Goal: Information Seeking & Learning: Learn about a topic

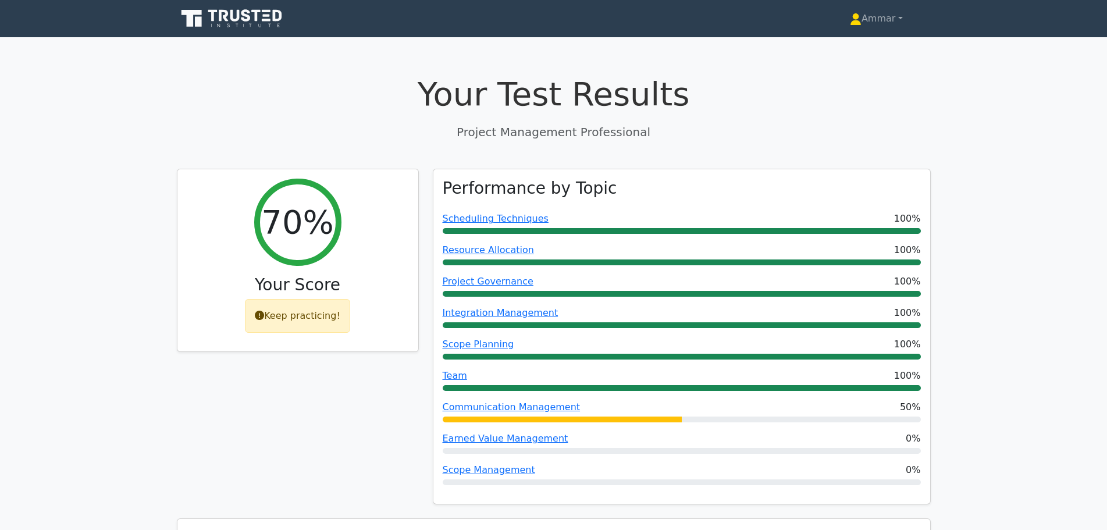
click at [223, 26] on icon at bounding box center [233, 19] width 112 height 22
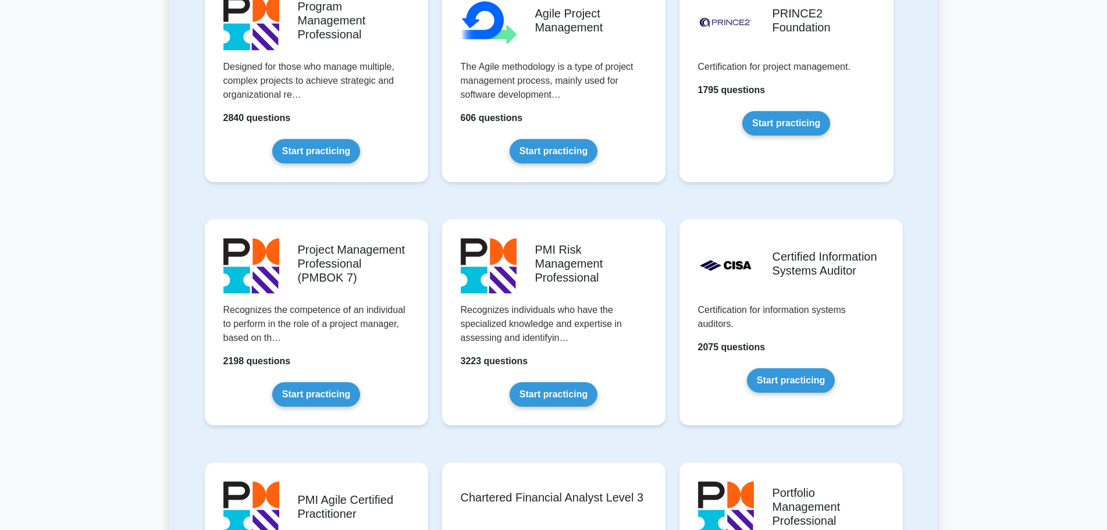
scroll to position [815, 0]
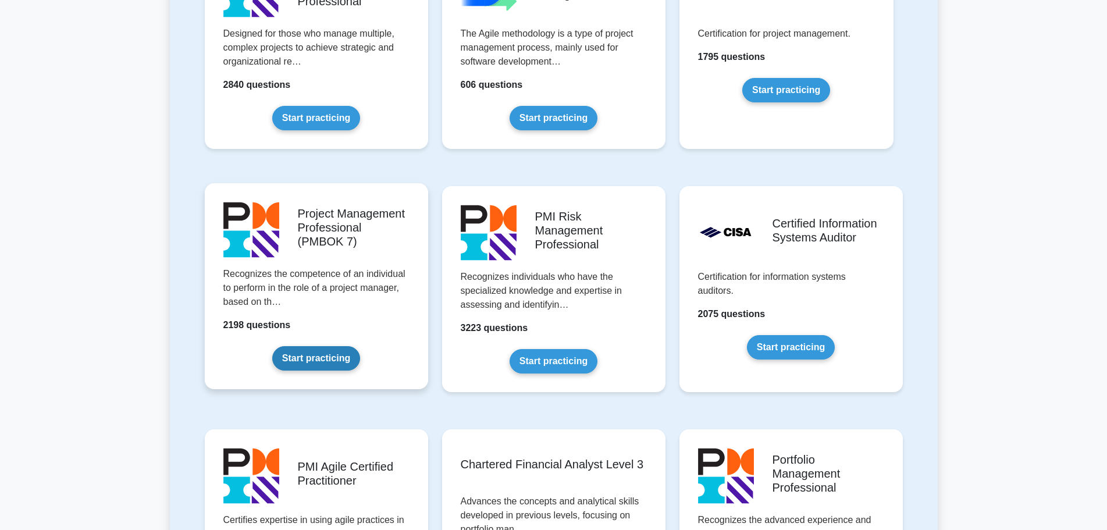
click at [339, 354] on link "Start practicing" at bounding box center [316, 358] width 88 height 24
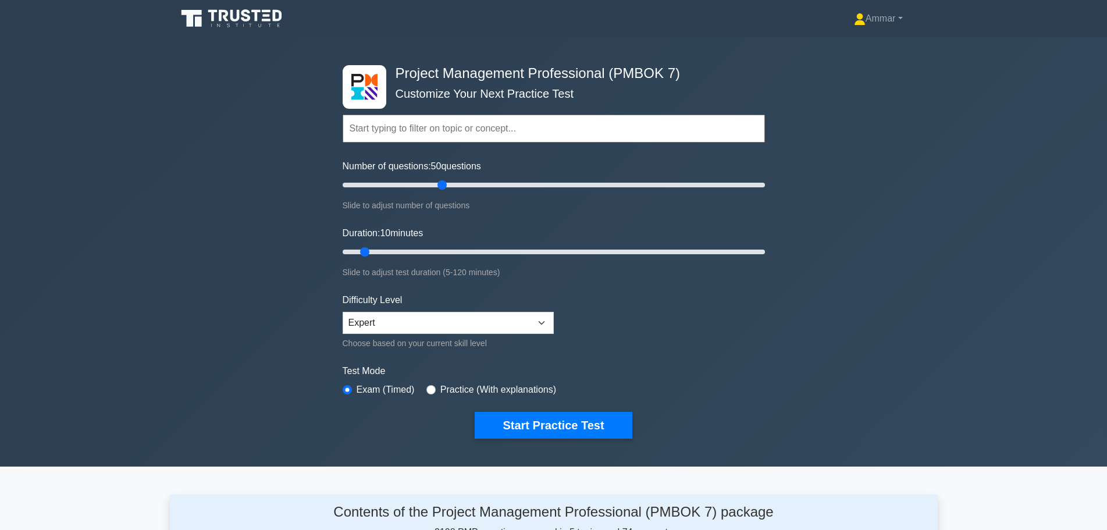
drag, startPoint x: 354, startPoint y: 183, endPoint x: 438, endPoint y: 179, distance: 83.3
type input "50"
click at [438, 179] on input "Number of questions: 50 questions" at bounding box center [554, 185] width 422 height 14
drag, startPoint x: 365, startPoint y: 258, endPoint x: 368, endPoint y: 253, distance: 6.0
click at [367, 254] on input "Duration: 10 minutes" at bounding box center [554, 252] width 422 height 14
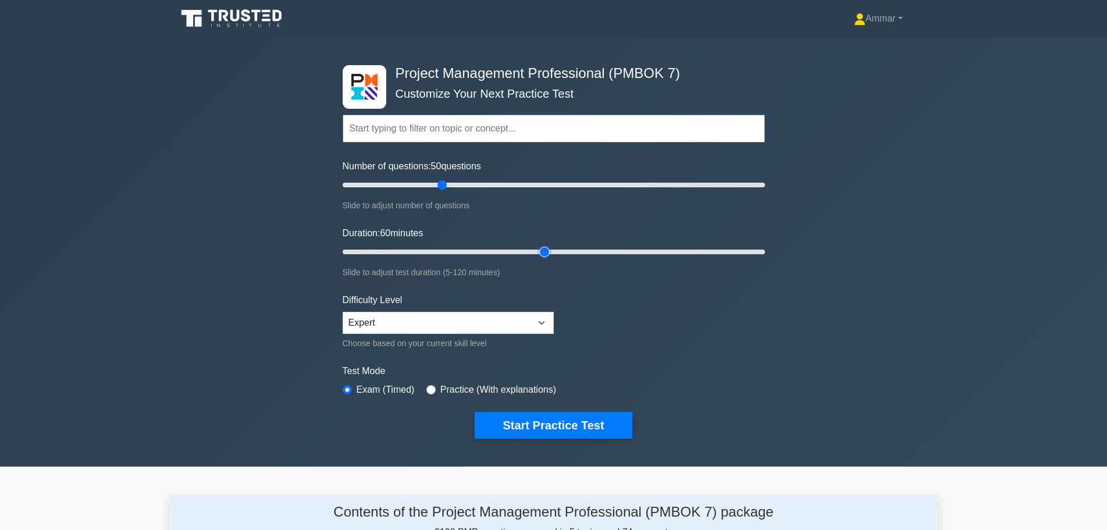
drag, startPoint x: 368, startPoint y: 253, endPoint x: 537, endPoint y: 235, distance: 169.7
type input "60"
click at [537, 245] on input "Duration: 60 minutes" at bounding box center [554, 252] width 422 height 14
click at [504, 396] on div "Test Mode Exam (Timed) Practice (With explanations)" at bounding box center [554, 381] width 422 height 34
click at [502, 390] on label "Practice (With explanations)" at bounding box center [498, 390] width 116 height 14
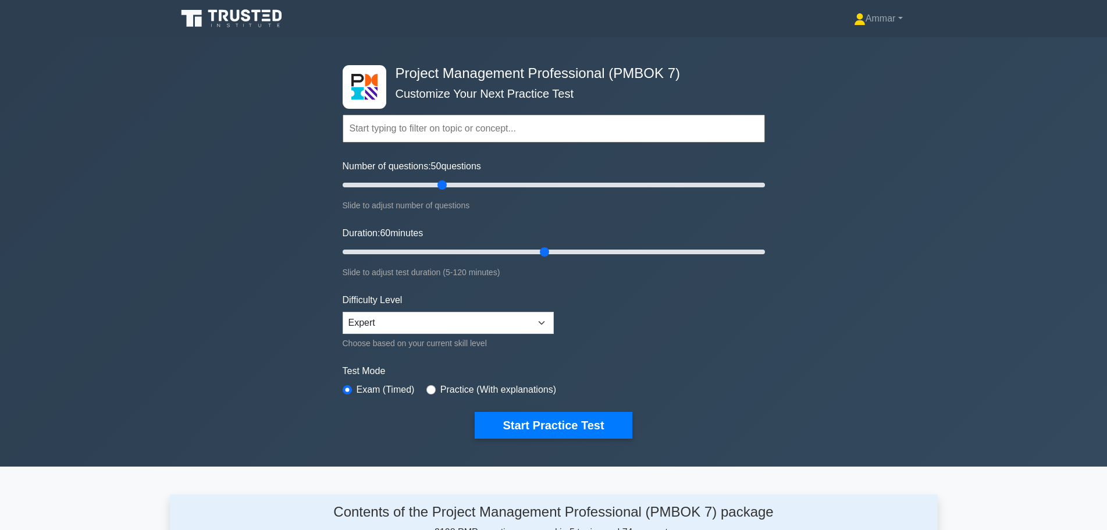
click at [508, 386] on label "Practice (With explanations)" at bounding box center [498, 390] width 116 height 14
click at [440, 385] on label "Practice (With explanations)" at bounding box center [498, 390] width 116 height 14
click at [436, 387] on div "Practice (With explanations)" at bounding box center [492, 390] width 130 height 14
click at [434, 389] on div "Practice (With explanations)" at bounding box center [492, 390] width 130 height 14
click at [430, 389] on input "radio" at bounding box center [431, 389] width 9 height 9
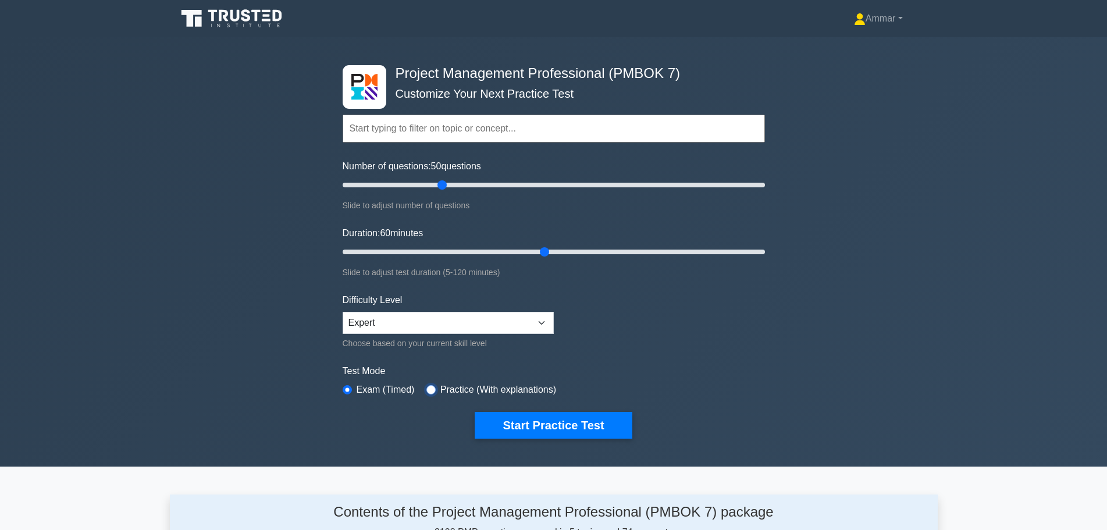
radio input "true"
click at [502, 332] on select "Beginner Intermediate Expert" at bounding box center [448, 323] width 211 height 22
click at [502, 333] on select "Beginner Intermediate Expert" at bounding box center [448, 323] width 211 height 22
click at [733, 335] on form "Topics The Standard for Project Management: A System for Value Delivery The Sta…" at bounding box center [554, 259] width 422 height 360
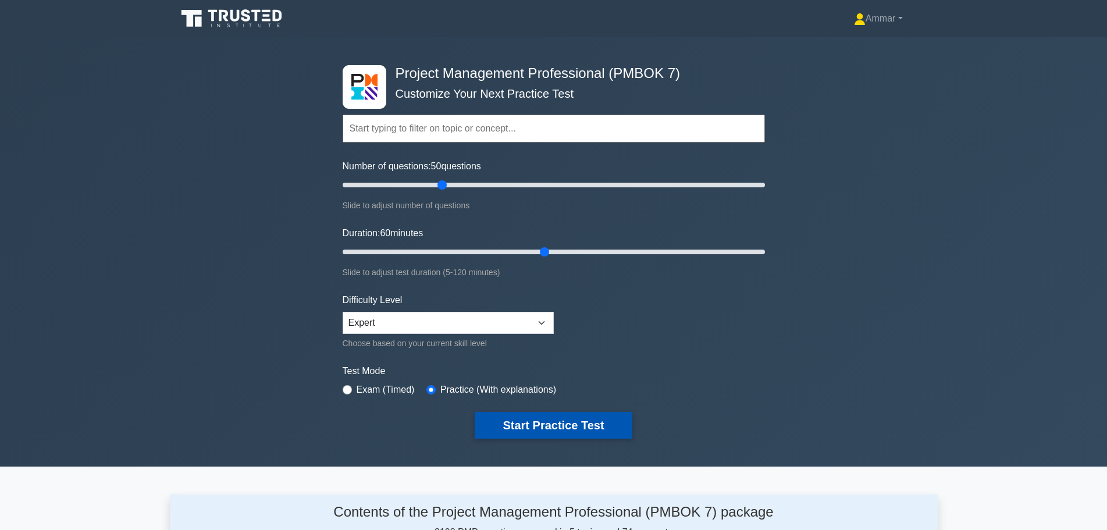
click at [566, 412] on button "Start Practice Test" at bounding box center [553, 425] width 157 height 27
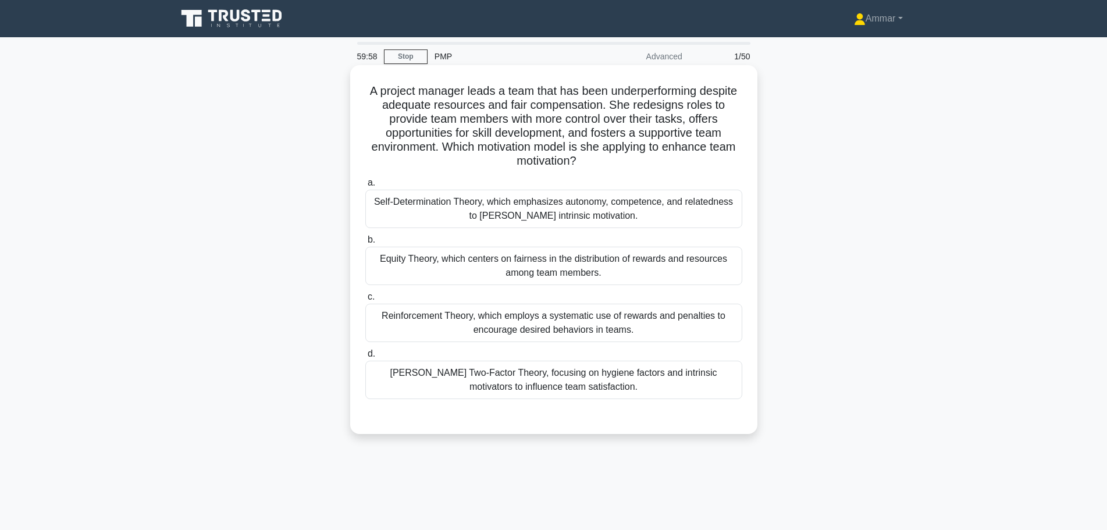
click at [462, 101] on h5 "A project manager leads a team that has been underperforming despite adequate r…" at bounding box center [553, 126] width 379 height 85
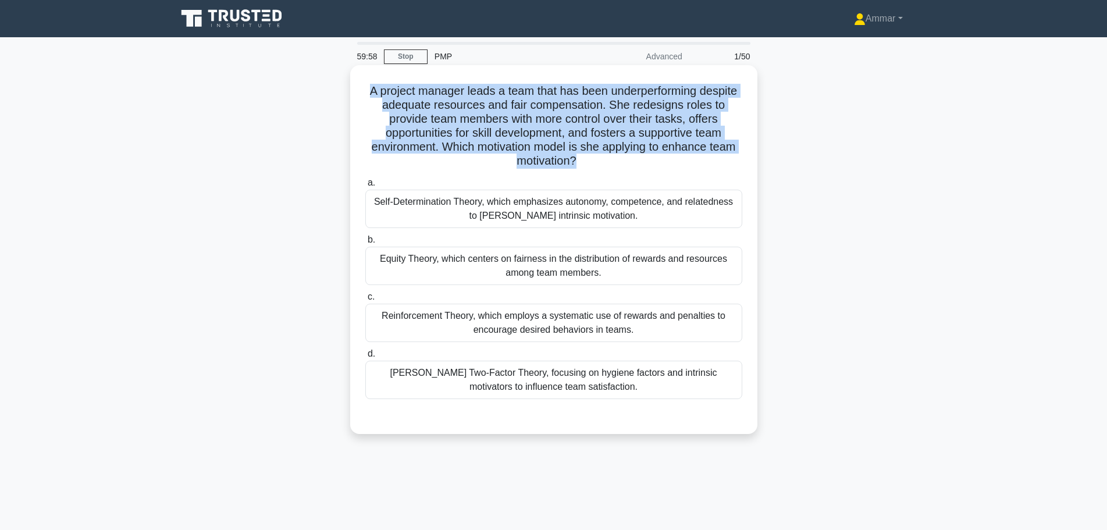
click at [462, 101] on h5 "A project manager leads a team that has been underperforming despite adequate r…" at bounding box center [553, 126] width 379 height 85
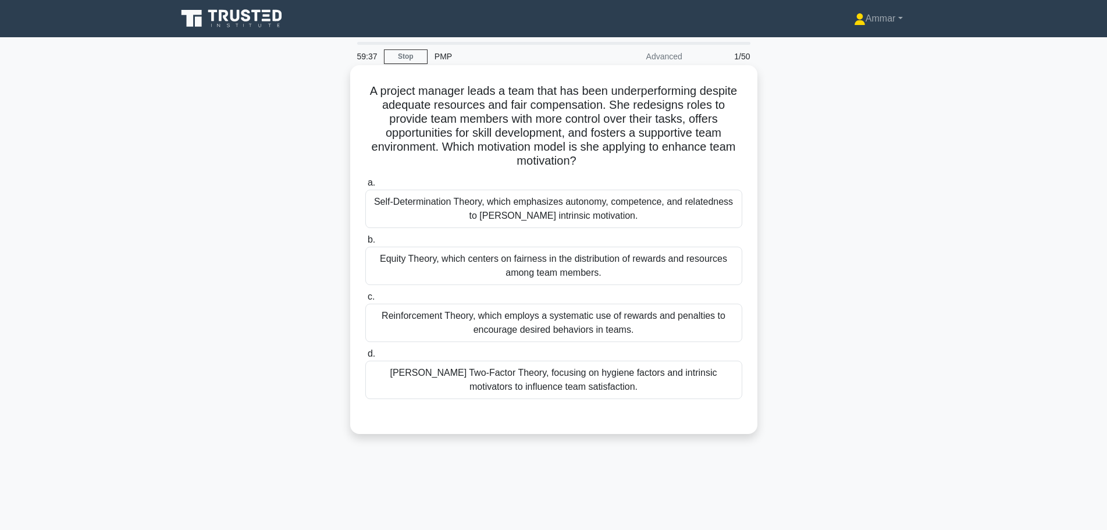
click at [646, 236] on label "b. Equity Theory, which centers on fairness in the distribution of rewards and …" at bounding box center [553, 259] width 377 height 52
click at [365, 236] on input "b. Equity Theory, which centers on fairness in the distribution of rewards and …" at bounding box center [365, 240] width 0 height 8
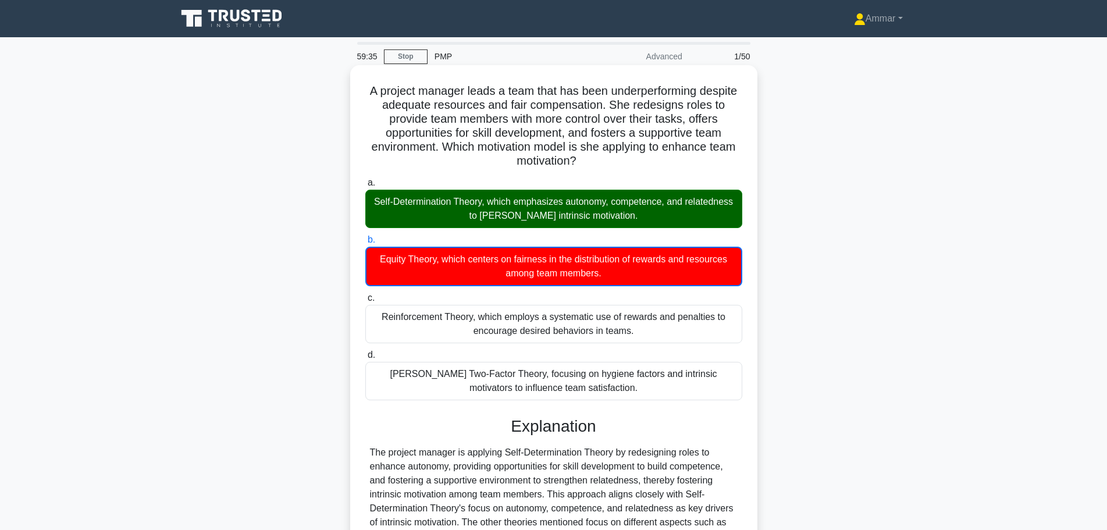
click at [376, 197] on div "Self-Determination Theory, which emphasizes autonomy, competence, and relatedne…" at bounding box center [553, 209] width 377 height 38
click at [365, 187] on input "a. Self-Determination Theory, which emphasizes autonomy, competence, and relate…" at bounding box center [365, 183] width 0 height 8
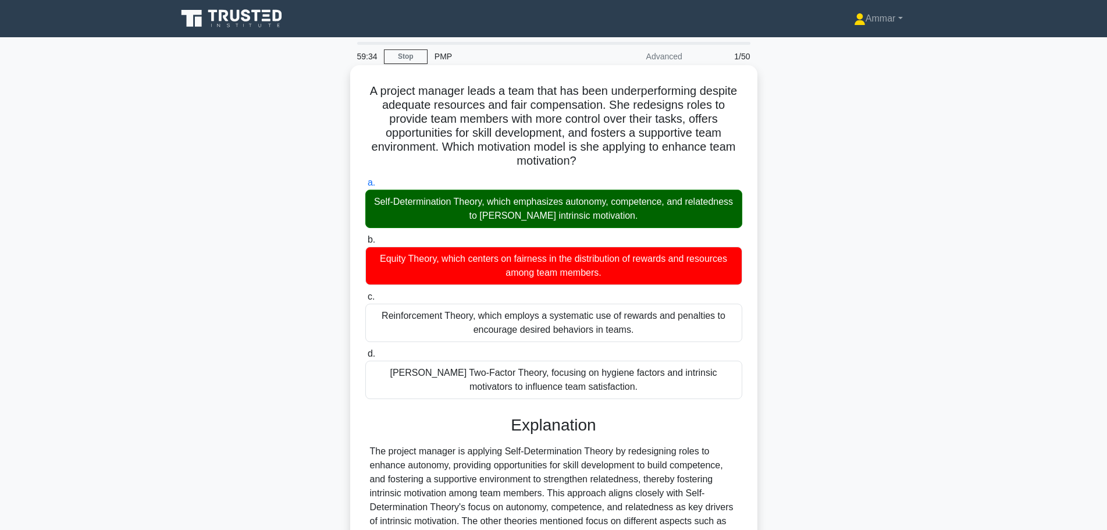
click at [402, 199] on div "Self-Determination Theory, which emphasizes autonomy, competence, and relatedne…" at bounding box center [553, 209] width 377 height 38
click at [365, 187] on input "a. Self-Determination Theory, which emphasizes autonomy, competence, and relate…" at bounding box center [365, 183] width 0 height 8
click at [409, 201] on div "Self-Determination Theory, which emphasizes autonomy, competence, and relatedne…" at bounding box center [553, 209] width 377 height 38
click at [365, 187] on input "a. Self-Determination Theory, which emphasizes autonomy, competence, and relate…" at bounding box center [365, 183] width 0 height 8
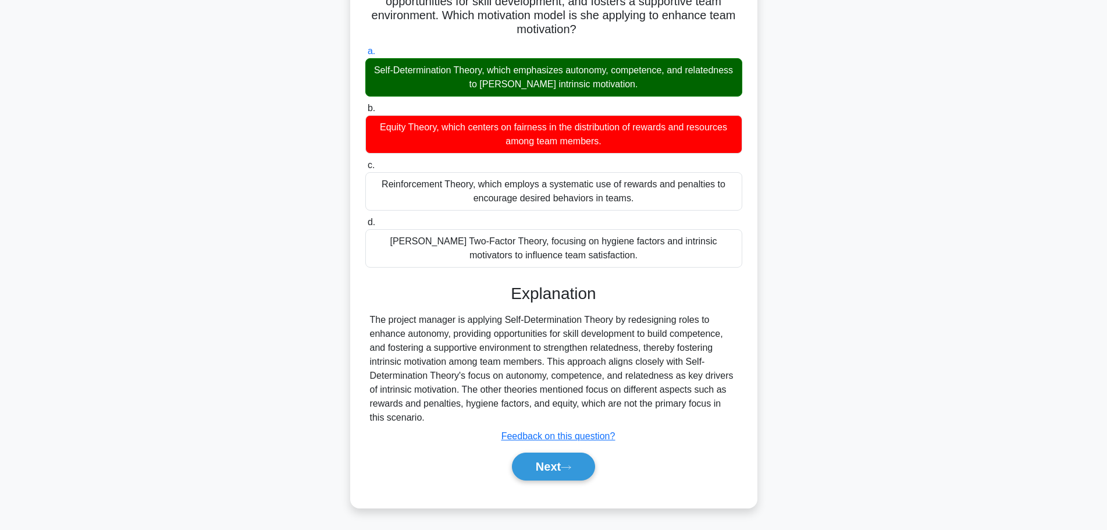
scroll to position [132, 0]
click at [548, 472] on button "Next" at bounding box center [553, 467] width 83 height 28
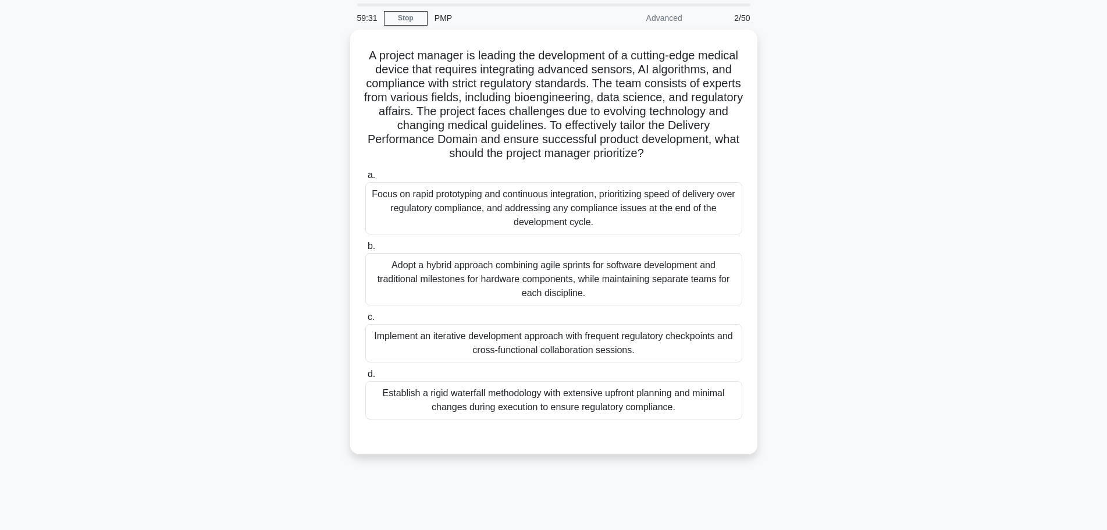
scroll to position [0, 0]
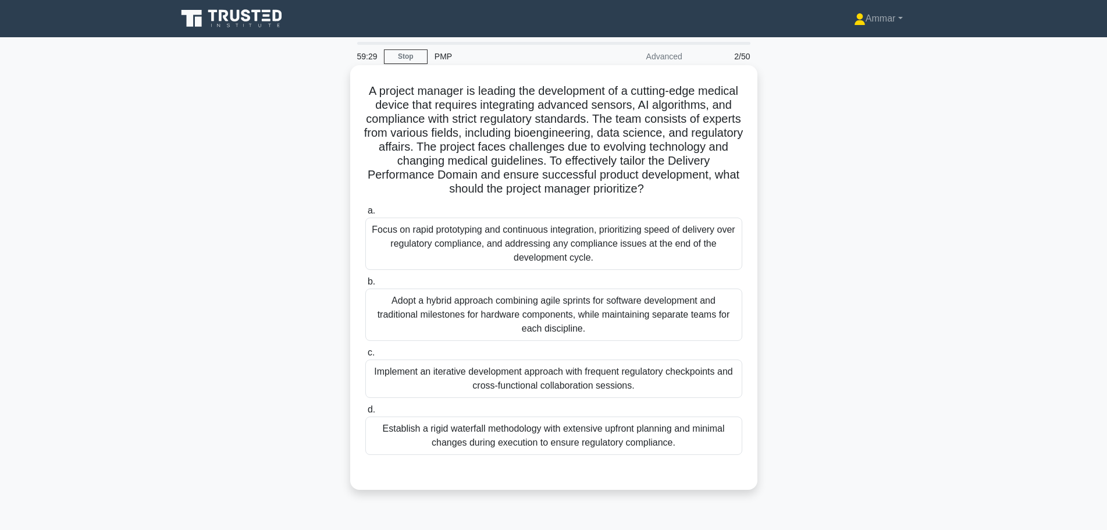
drag, startPoint x: 384, startPoint y: 81, endPoint x: 705, endPoint y: 196, distance: 341.2
click at [705, 196] on div "A project manager is leading the development of a cutting-edge medical device t…" at bounding box center [554, 277] width 398 height 415
click at [549, 247] on div "Focus on rapid prototyping and continuous integration, prioritizing speed of de…" at bounding box center [553, 244] width 377 height 52
click at [365, 215] on input "a. Focus on rapid prototyping and continuous integration, prioritizing speed of…" at bounding box center [365, 211] width 0 height 8
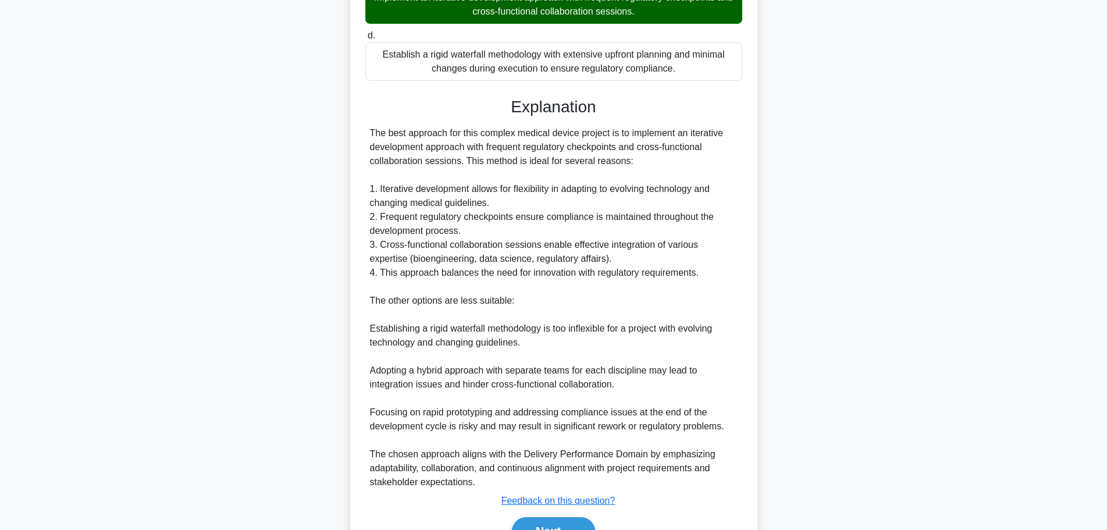
scroll to position [440, 0]
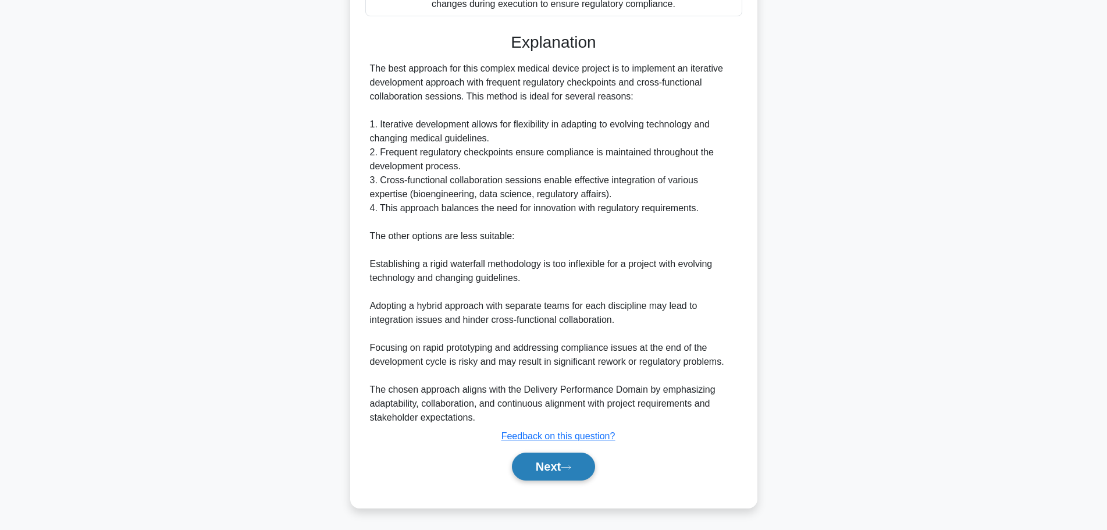
click at [541, 466] on button "Next" at bounding box center [553, 467] width 83 height 28
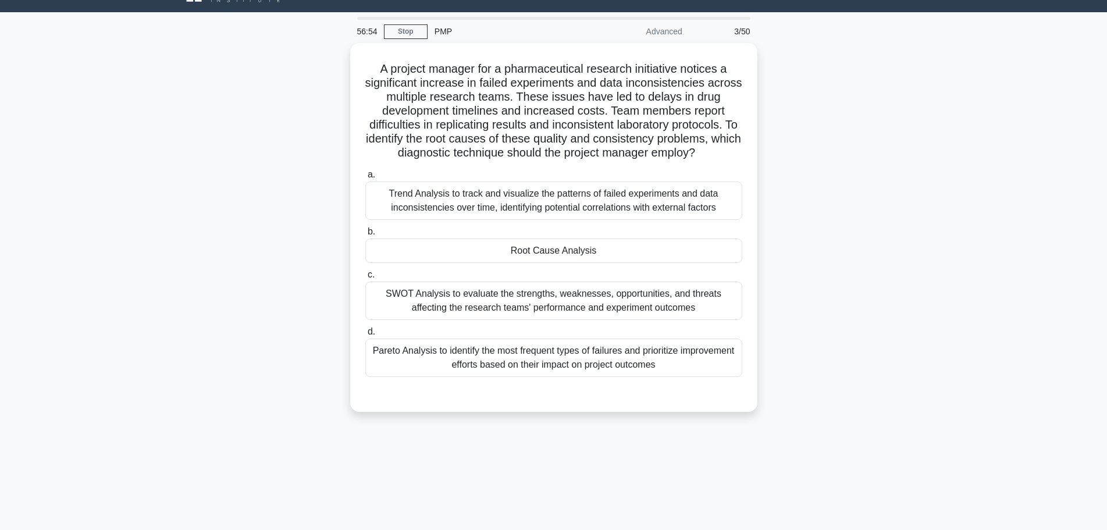
scroll to position [0, 0]
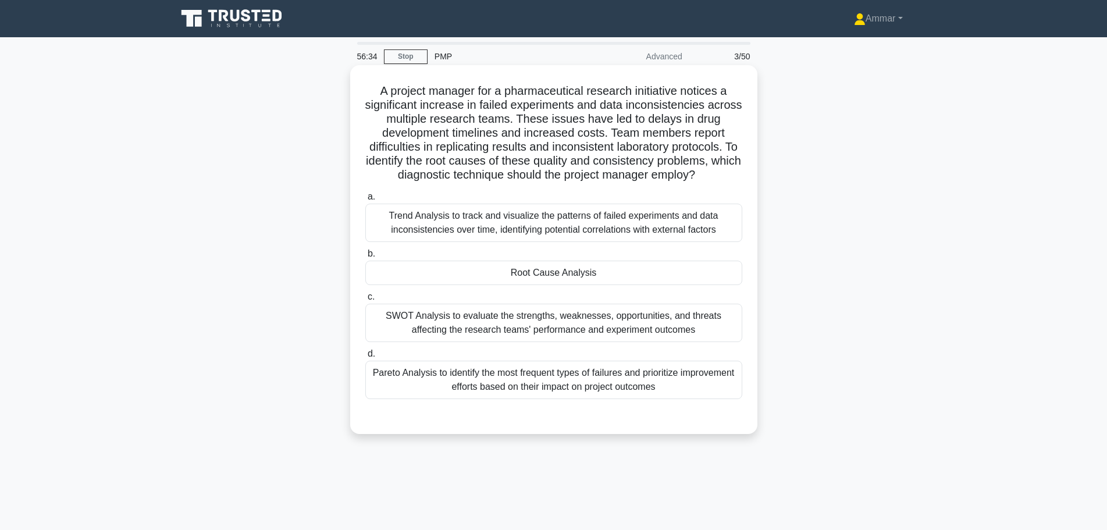
click at [673, 110] on h5 "A project manager for a pharmaceutical research initiative notices a significan…" at bounding box center [553, 133] width 379 height 99
click at [674, 110] on h5 "A project manager for a pharmaceutical research initiative notices a significan…" at bounding box center [553, 133] width 379 height 99
click at [481, 144] on h5 "A project manager for a pharmaceutical research initiative notices a significan…" at bounding box center [553, 133] width 379 height 99
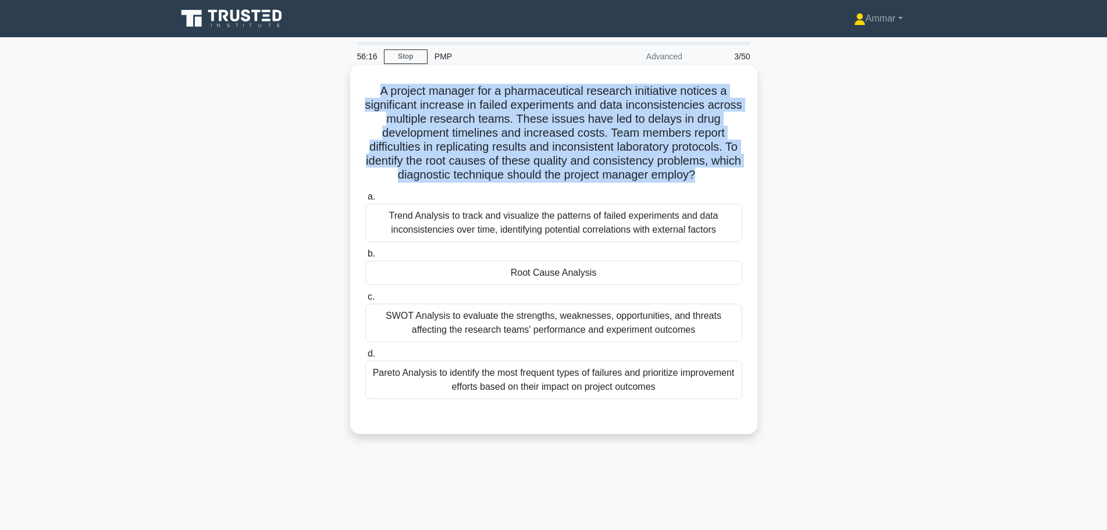
click at [482, 144] on h5 "A project manager for a pharmaceutical research initiative notices a significan…" at bounding box center [553, 133] width 379 height 99
click at [474, 145] on h5 "A project manager for a pharmaceutical research initiative notices a significan…" at bounding box center [553, 133] width 379 height 99
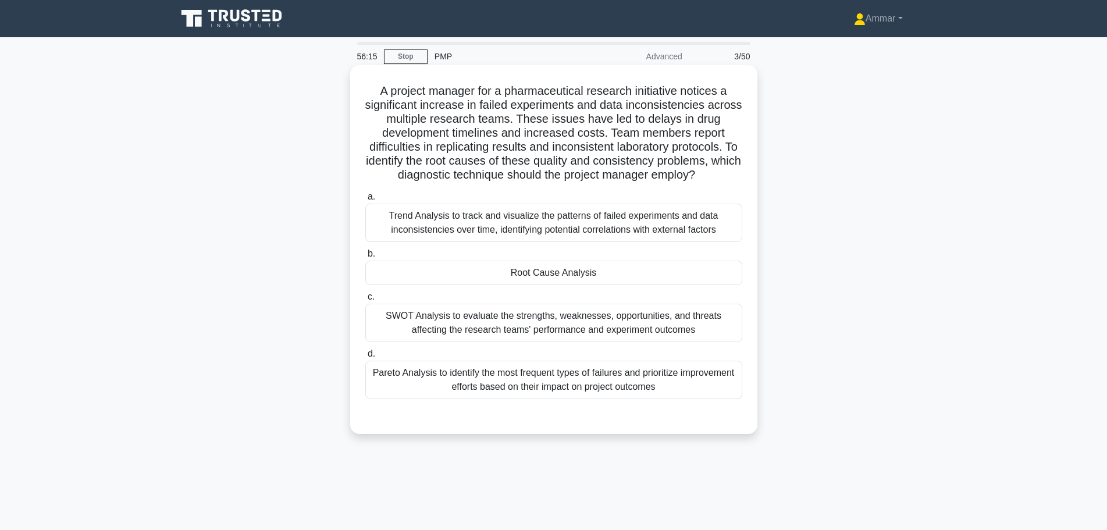
click at [470, 146] on h5 "A project manager for a pharmaceutical research initiative notices a significan…" at bounding box center [553, 133] width 379 height 99
drag, startPoint x: 380, startPoint y: 194, endPoint x: 693, endPoint y: 399, distance: 374.1
click at [693, 399] on div "a. Trend Analysis to track and visualize the patterns of failed experiments and…" at bounding box center [553, 294] width 391 height 214
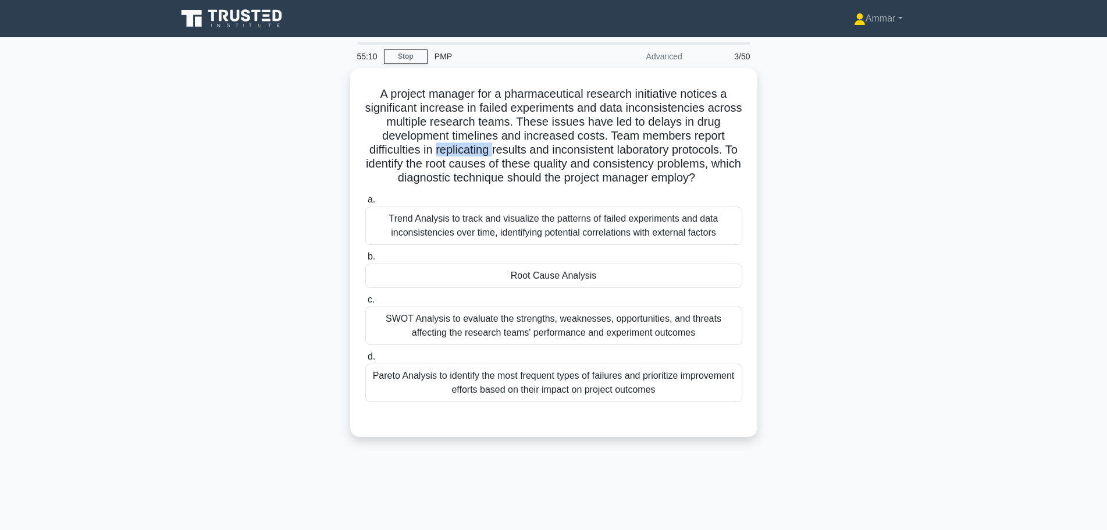
click at [910, 259] on div "A project manager for a pharmaceutical research initiative notices a significan…" at bounding box center [554, 259] width 768 height 383
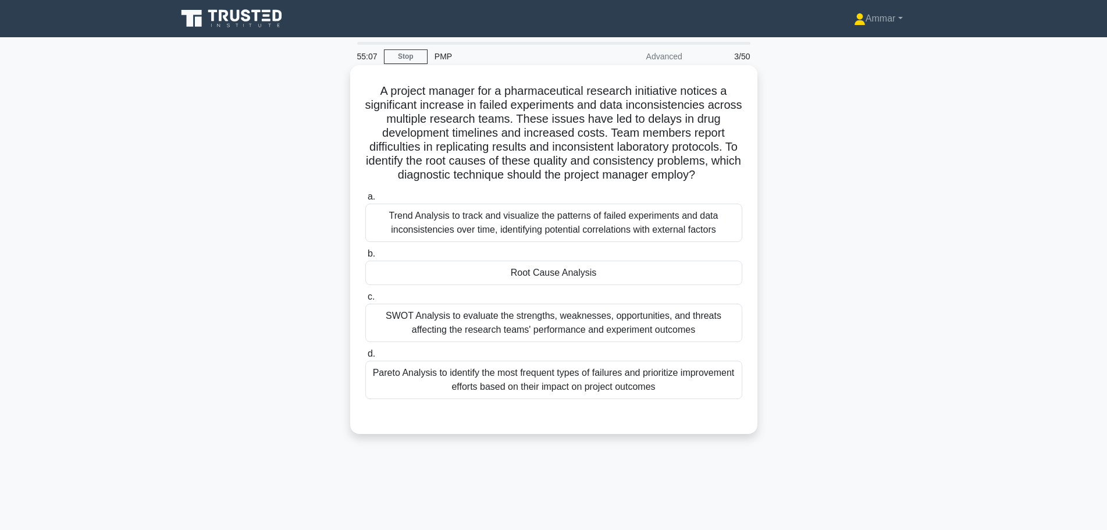
click at [415, 218] on div "Trend Analysis to track and visualize the patterns of failed experiments and da…" at bounding box center [553, 223] width 377 height 38
click at [365, 201] on input "a. Trend Analysis to track and visualize the patterns of failed experiments and…" at bounding box center [365, 197] width 0 height 8
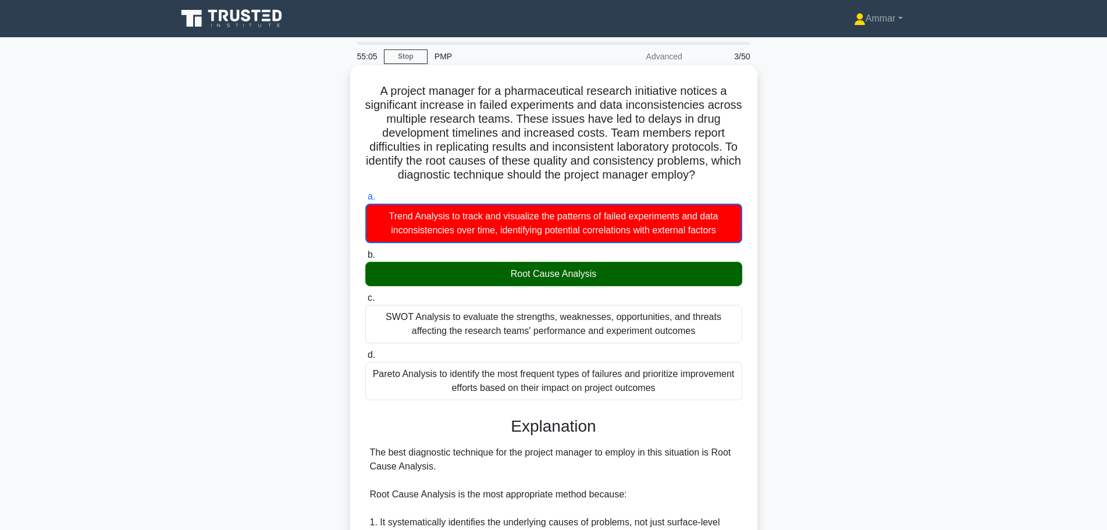
click at [414, 285] on div "Root Cause Analysis" at bounding box center [553, 274] width 377 height 24
click at [365, 259] on input "b. Root Cause Analysis" at bounding box center [365, 255] width 0 height 8
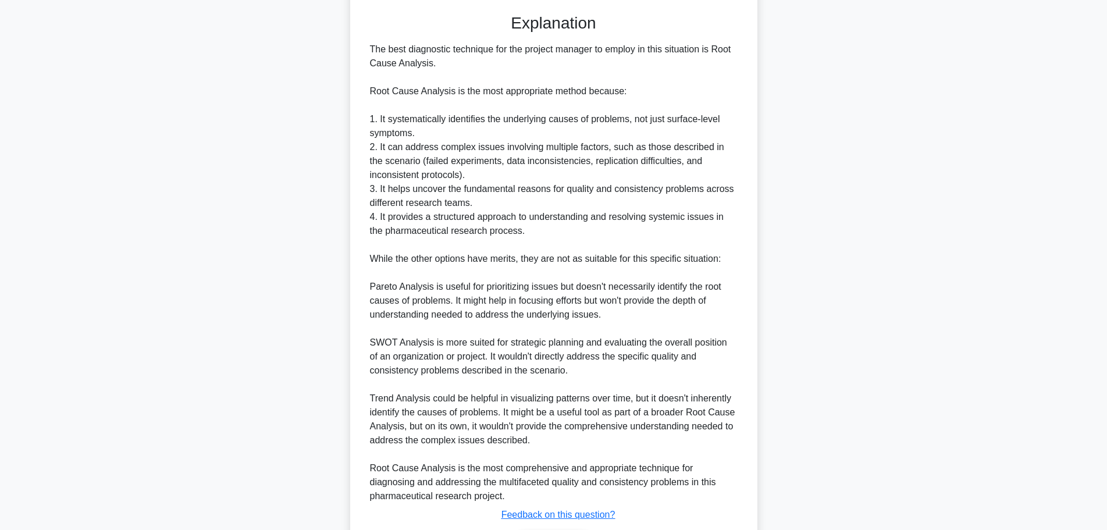
scroll to position [481, 0]
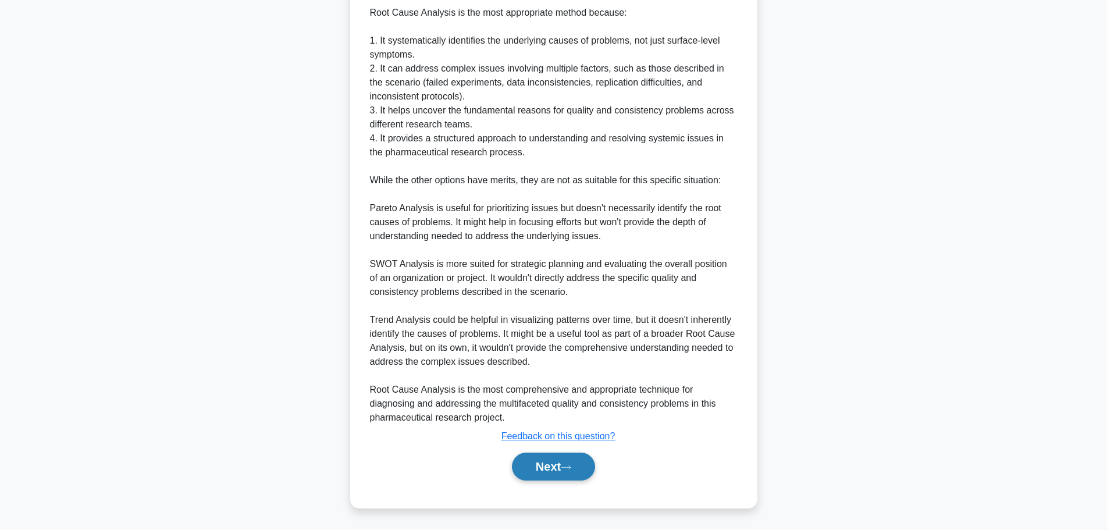
click at [539, 475] on button "Next" at bounding box center [553, 467] width 83 height 28
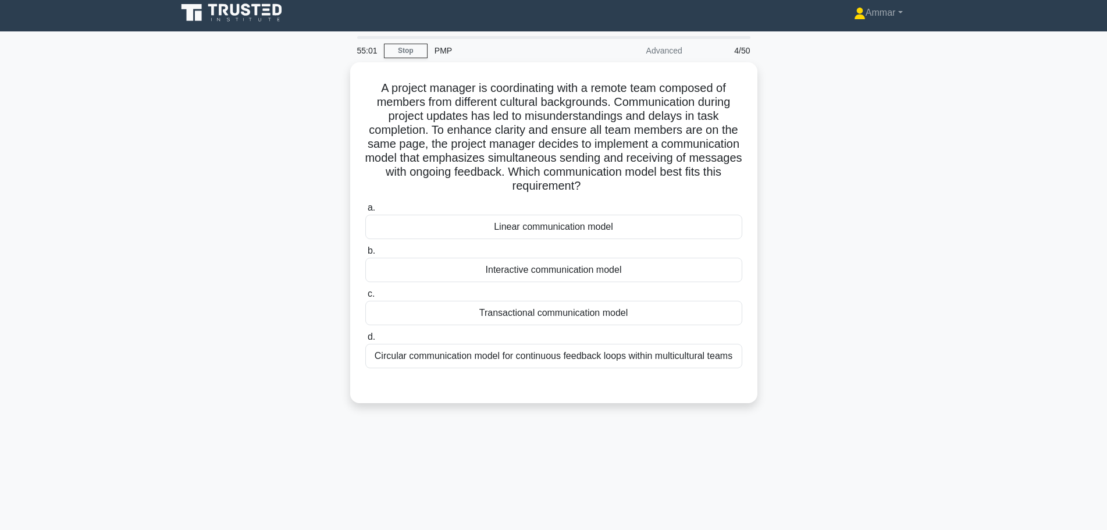
scroll to position [0, 0]
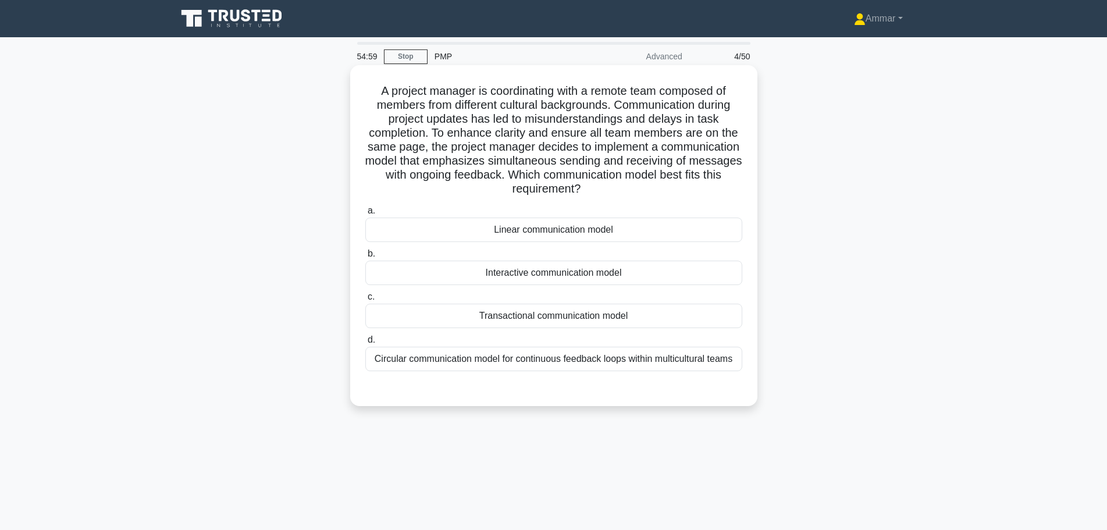
drag, startPoint x: 370, startPoint y: 77, endPoint x: 679, endPoint y: 186, distance: 328.1
click at [679, 186] on div "A project manager is coordinating with a remote team composed of members from d…" at bounding box center [554, 236] width 398 height 332
click at [587, 275] on div "Interactive communication model" at bounding box center [553, 273] width 377 height 24
click at [365, 258] on input "b. Interactive communication model" at bounding box center [365, 254] width 0 height 8
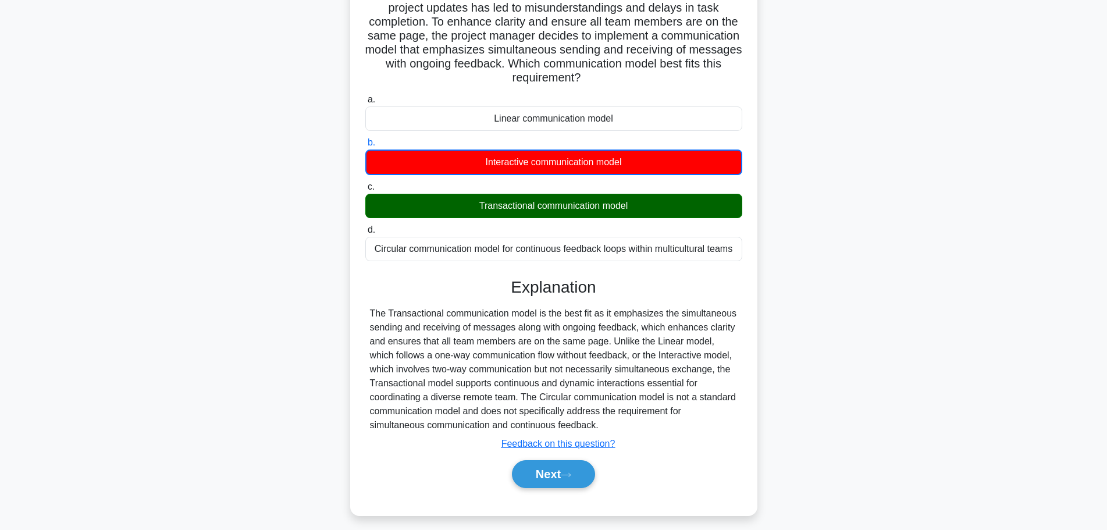
scroll to position [119, 0]
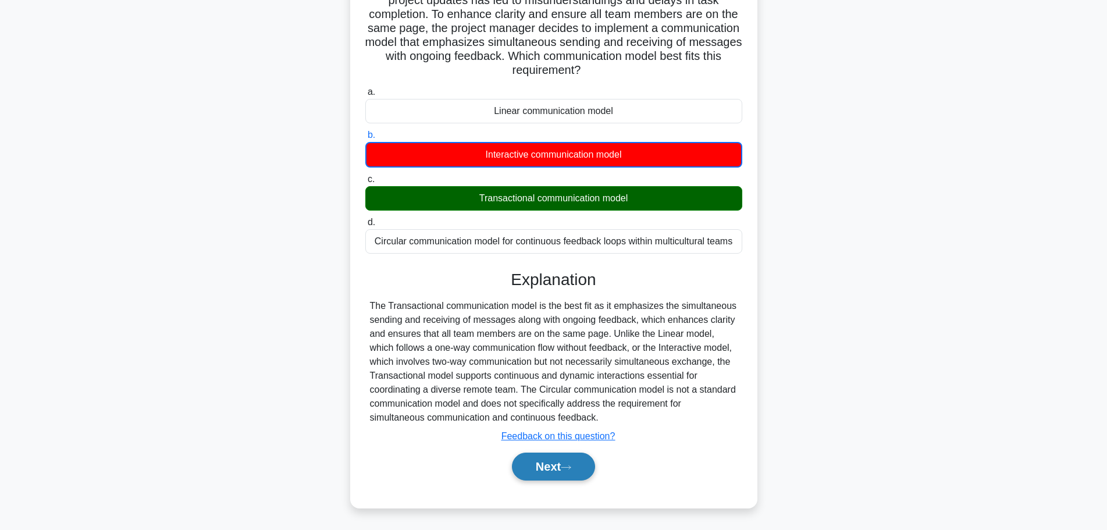
click at [523, 464] on button "Next" at bounding box center [553, 467] width 83 height 28
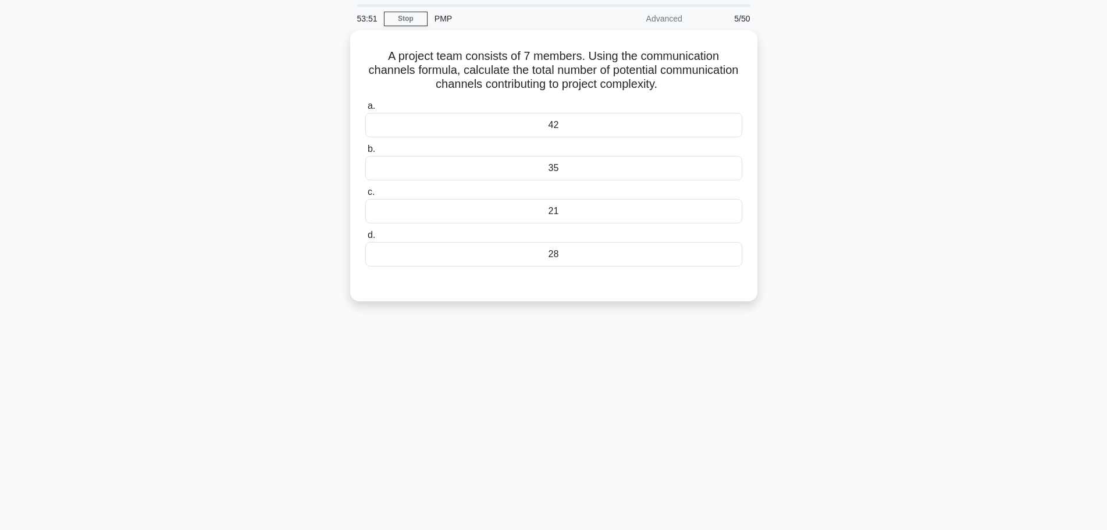
scroll to position [0, 0]
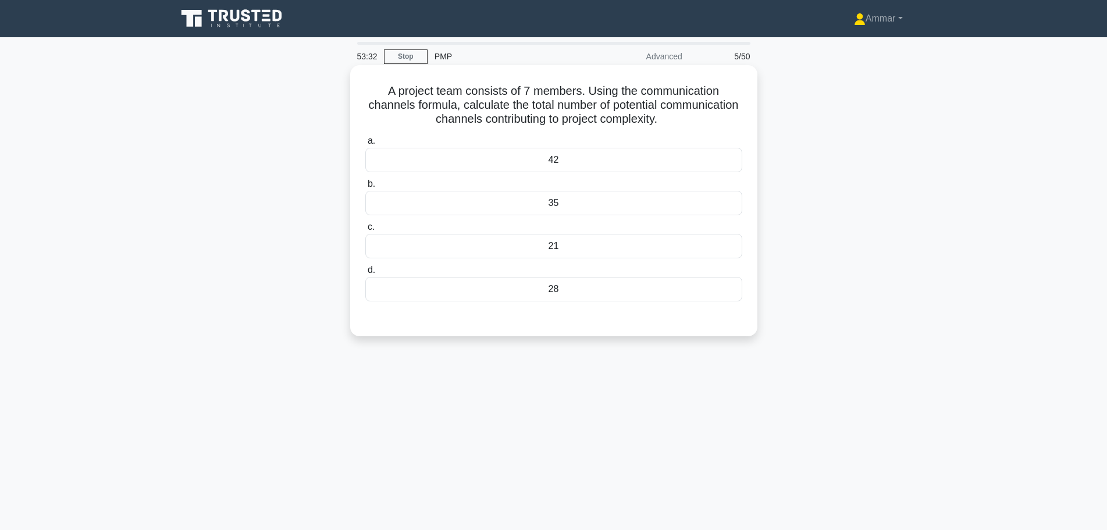
click at [444, 250] on div "21" at bounding box center [553, 246] width 377 height 24
click at [365, 231] on input "c. 21" at bounding box center [365, 227] width 0 height 8
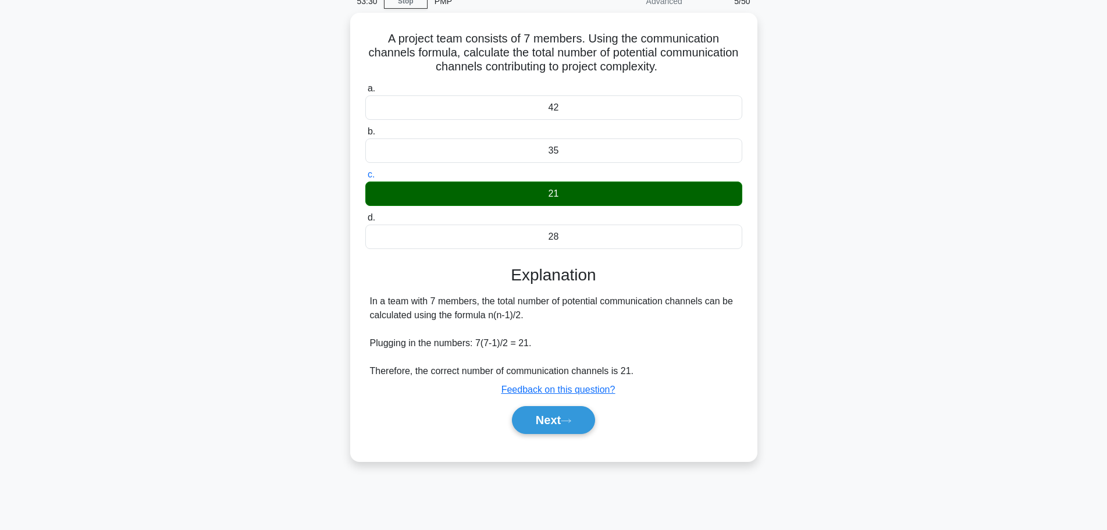
scroll to position [98, 0]
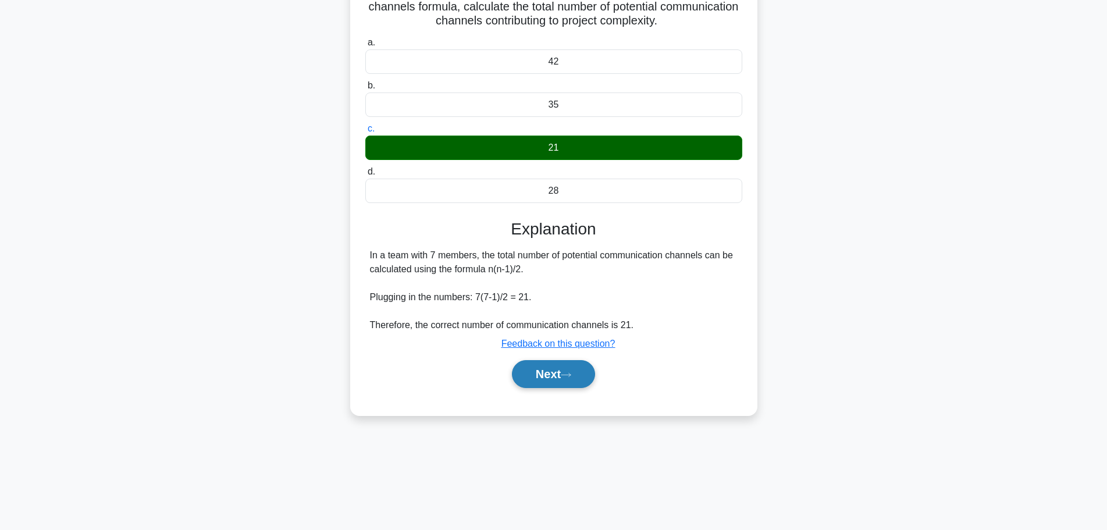
click at [553, 385] on button "Next" at bounding box center [553, 374] width 83 height 28
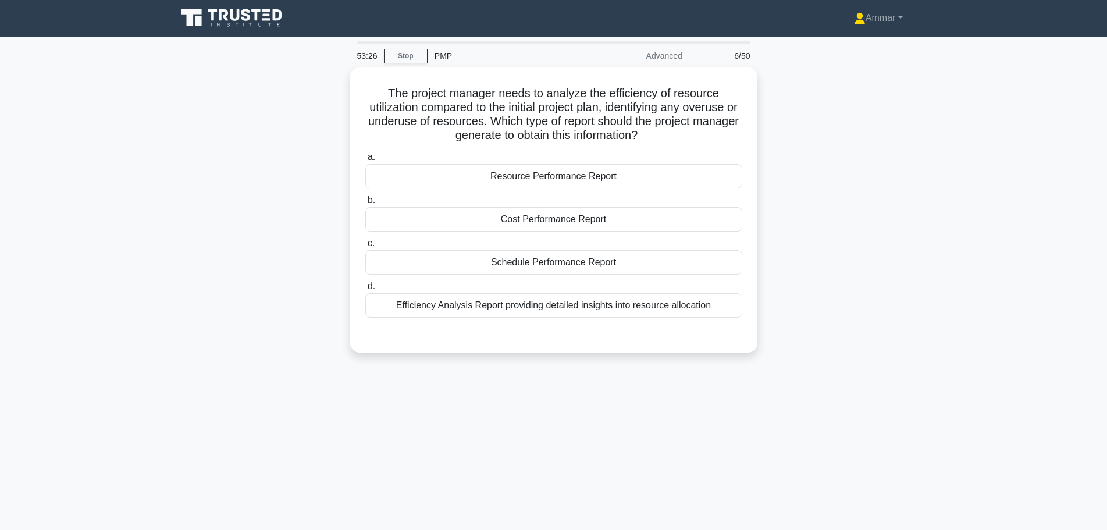
scroll to position [0, 0]
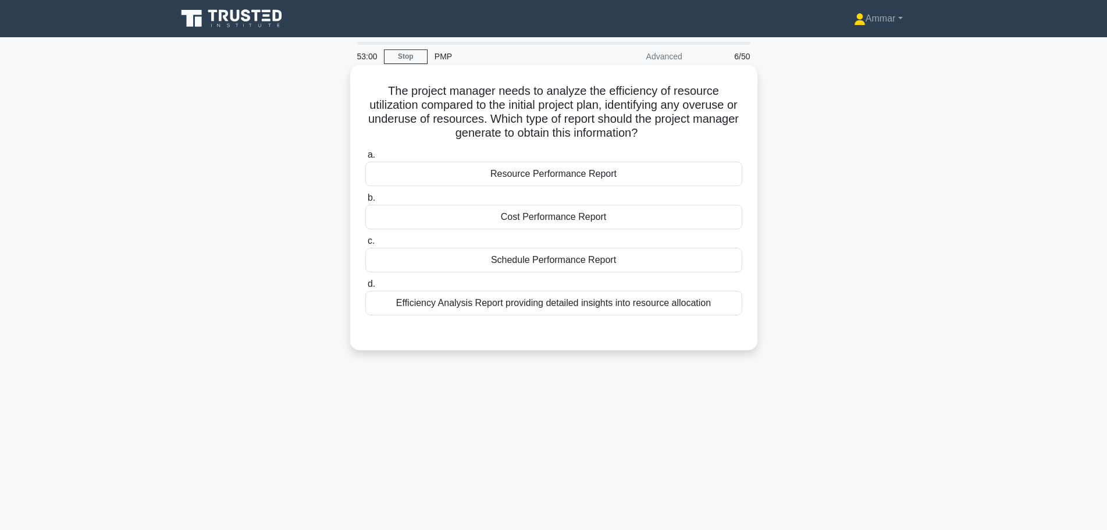
click at [415, 306] on div "Efficiency Analysis Report providing detailed insights into resource allocation" at bounding box center [553, 303] width 377 height 24
click at [575, 298] on div "Efficiency Analysis Report providing detailed insights into resource allocation" at bounding box center [553, 303] width 377 height 24
click at [365, 288] on input "d. Efficiency Analysis Report providing detailed insights into resource allocat…" at bounding box center [365, 284] width 0 height 8
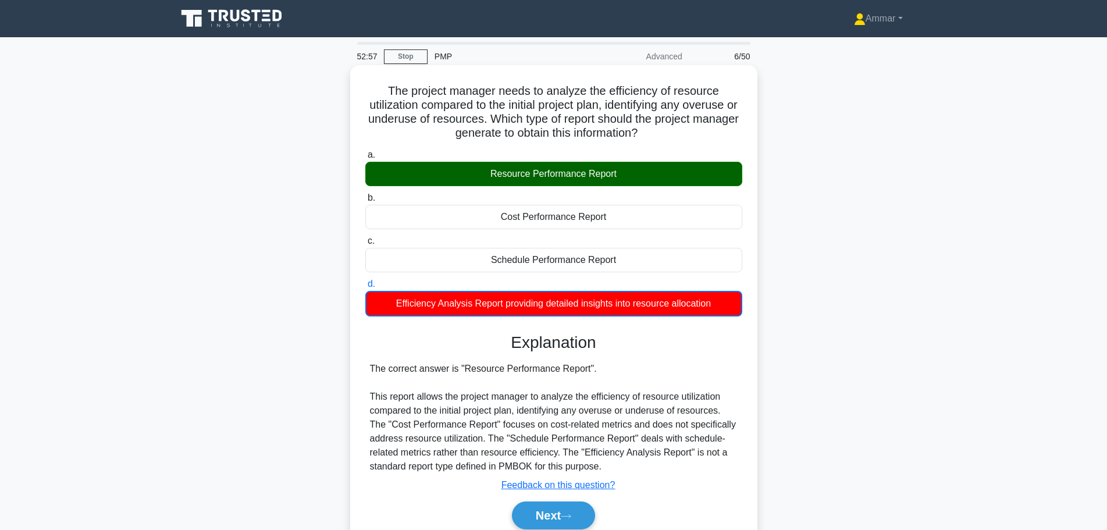
click at [626, 176] on div "Resource Performance Report" at bounding box center [553, 174] width 377 height 24
click at [365, 159] on input "a. Resource Performance Report" at bounding box center [365, 155] width 0 height 8
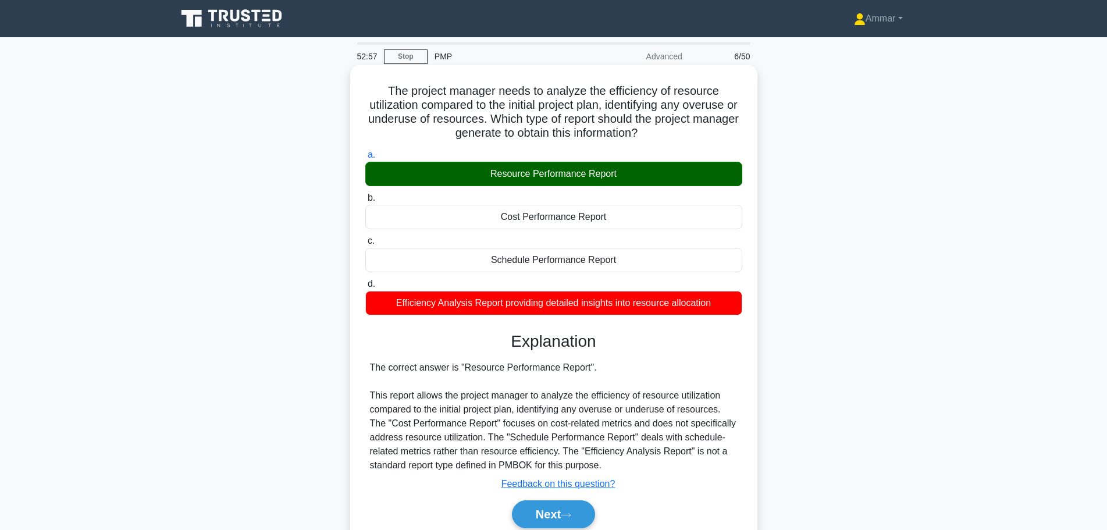
click at [626, 176] on div "Resource Performance Report" at bounding box center [553, 174] width 377 height 24
click at [365, 159] on input "a. Resource Performance Report" at bounding box center [365, 155] width 0 height 8
click at [626, 176] on div "Resource Performance Report" at bounding box center [553, 174] width 377 height 24
click at [365, 159] on input "a. Resource Performance Report" at bounding box center [365, 155] width 0 height 8
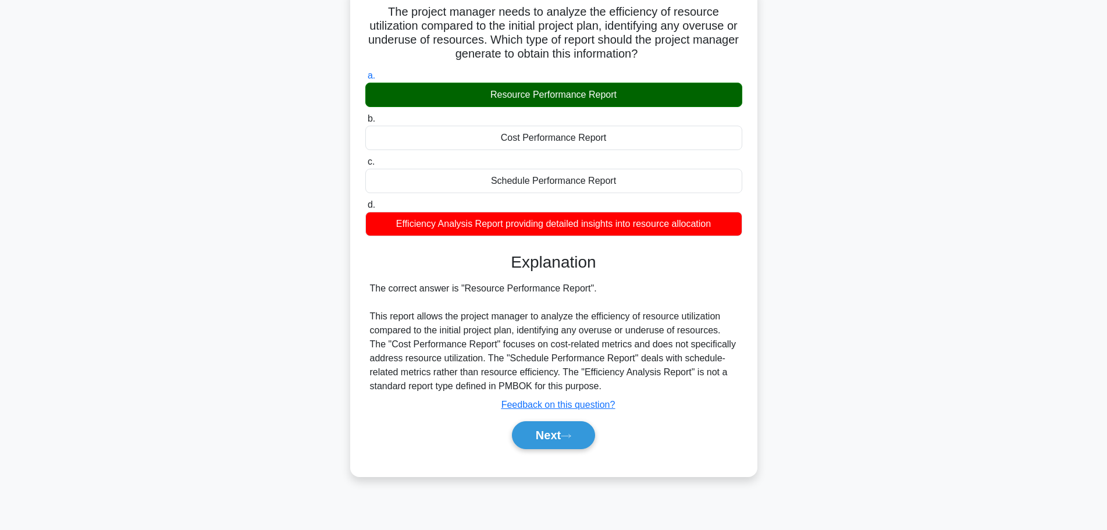
scroll to position [98, 0]
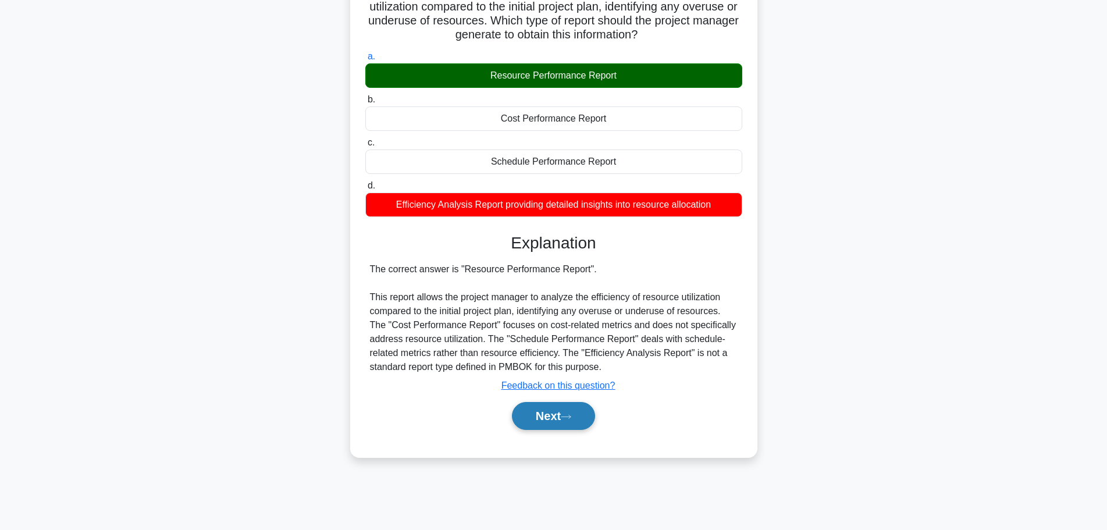
click at [525, 415] on button "Next" at bounding box center [553, 416] width 83 height 28
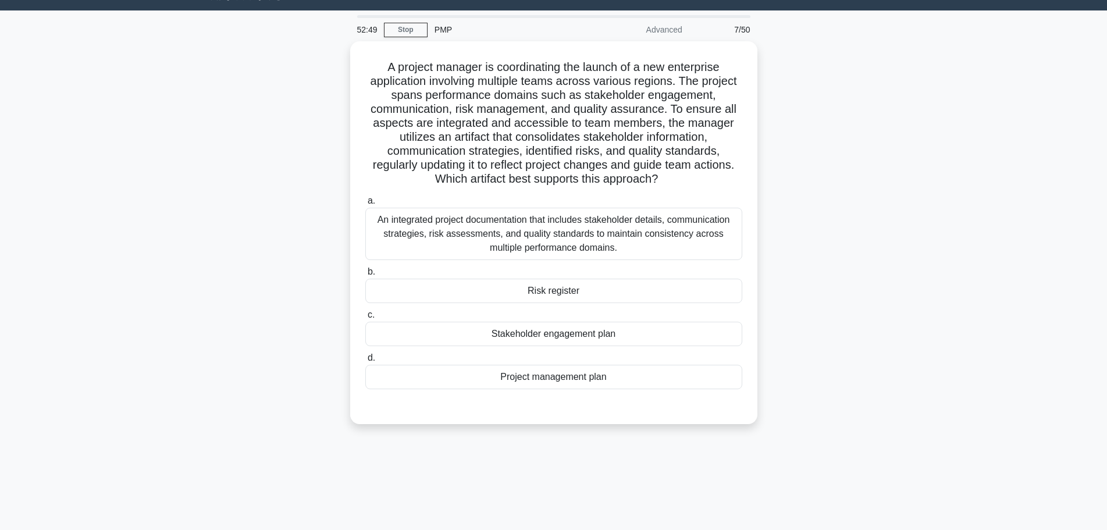
scroll to position [0, 0]
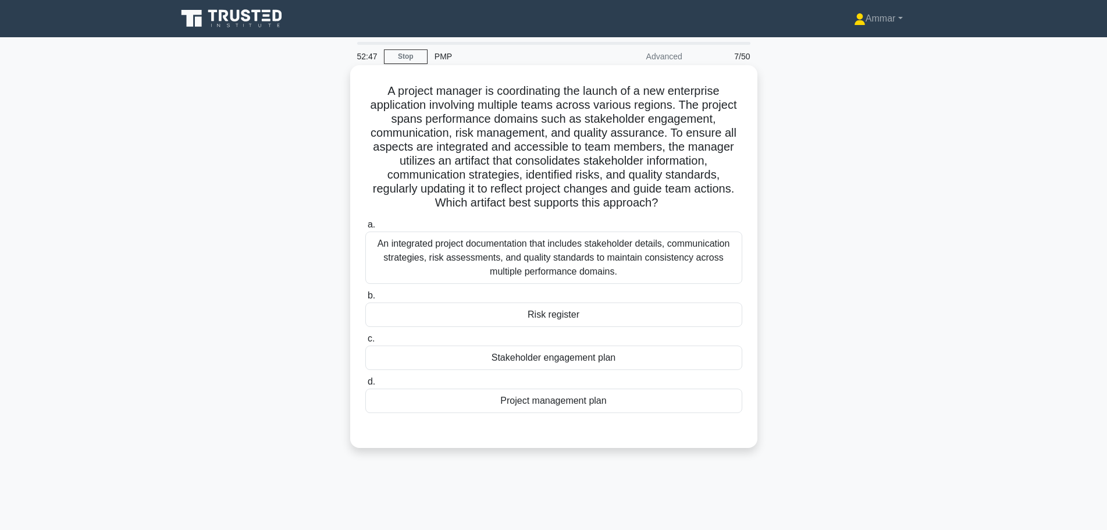
click at [484, 162] on h5 "A project manager is coordinating the launch of a new enterprise application in…" at bounding box center [553, 147] width 379 height 127
click at [483, 162] on h5 "A project manager is coordinating the launch of a new enterprise application in…" at bounding box center [553, 147] width 379 height 127
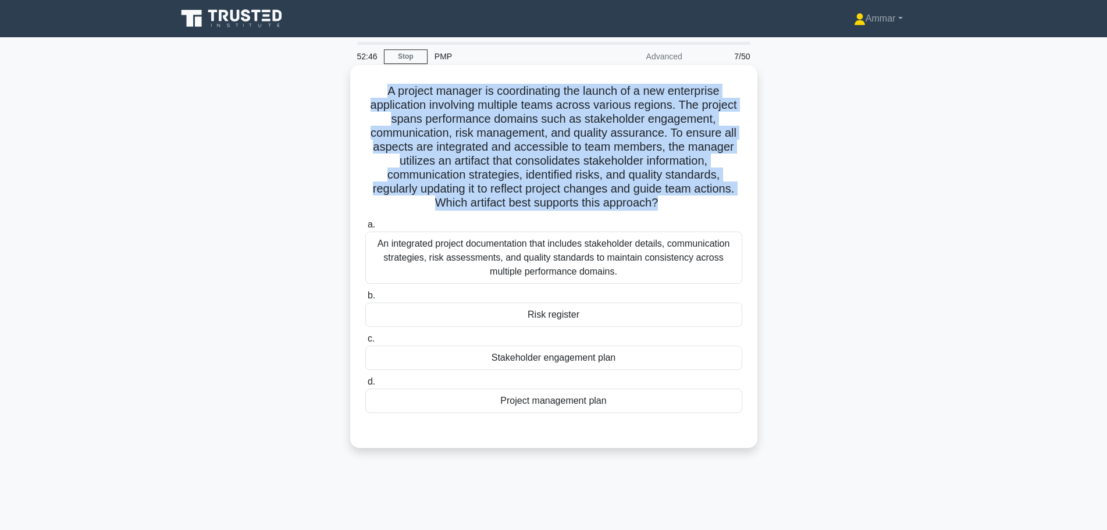
click at [483, 162] on h5 "A project manager is coordinating the launch of a new enterprise application in…" at bounding box center [553, 147] width 379 height 127
click at [395, 143] on h5 "A project manager is coordinating the launch of a new enterprise application in…" at bounding box center [553, 147] width 379 height 127
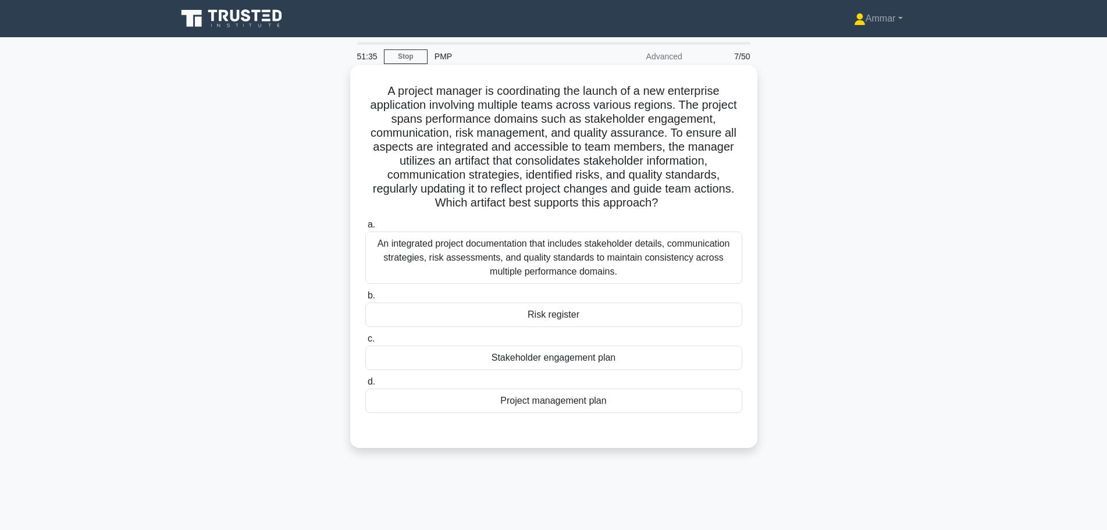
click at [414, 143] on h5 "A project manager is coordinating the launch of a new enterprise application in…" at bounding box center [553, 147] width 379 height 127
click at [605, 150] on h5 "A project manager is coordinating the launch of a new enterprise application in…" at bounding box center [553, 147] width 379 height 127
click at [453, 165] on h5 "A project manager is coordinating the launch of a new enterprise application in…" at bounding box center [553, 147] width 379 height 127
drag, startPoint x: 451, startPoint y: 164, endPoint x: 583, endPoint y: 160, distance: 132.1
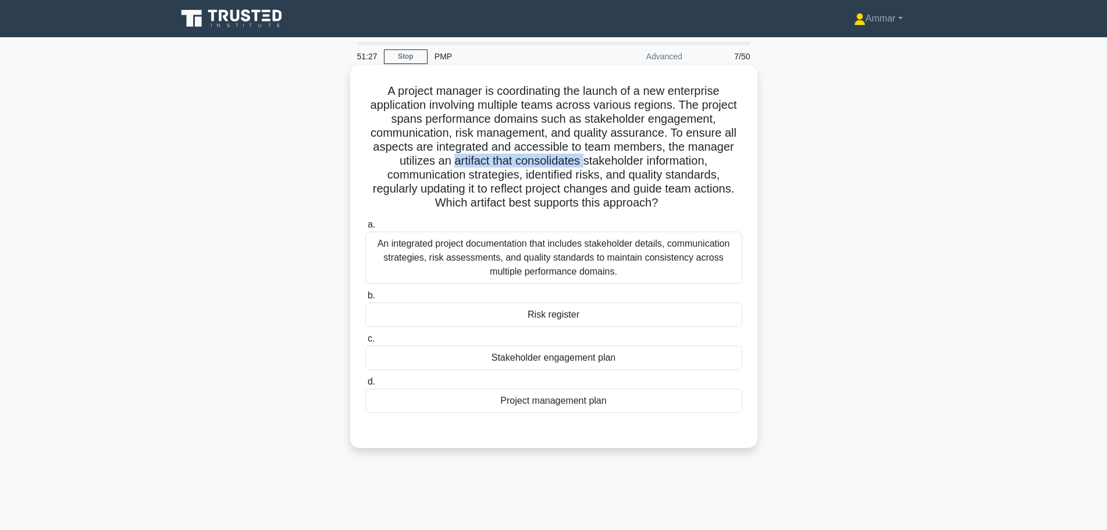
click at [583, 160] on h5 "A project manager is coordinating the launch of a new enterprise application in…" at bounding box center [553, 147] width 379 height 127
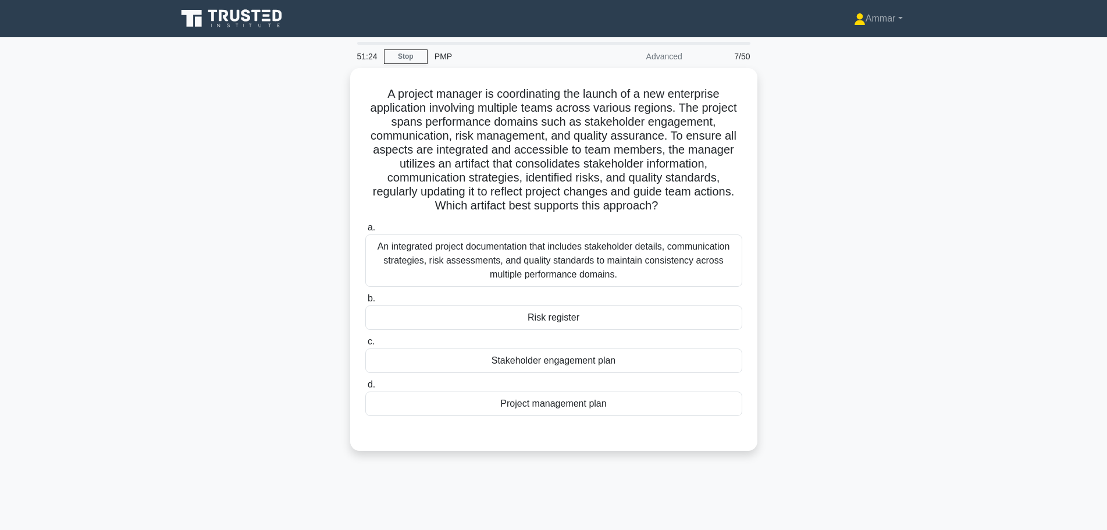
click at [891, 189] on div "A project manager is coordinating the launch of a new enterprise application in…" at bounding box center [554, 266] width 768 height 397
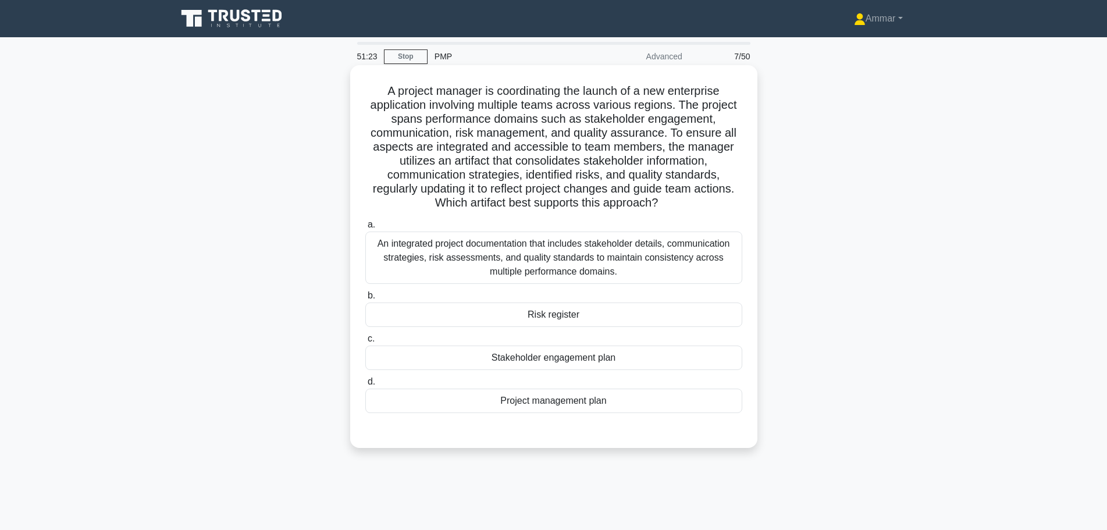
click at [528, 164] on h5 "A project manager is coordinating the launch of a new enterprise application in…" at bounding box center [553, 147] width 379 height 127
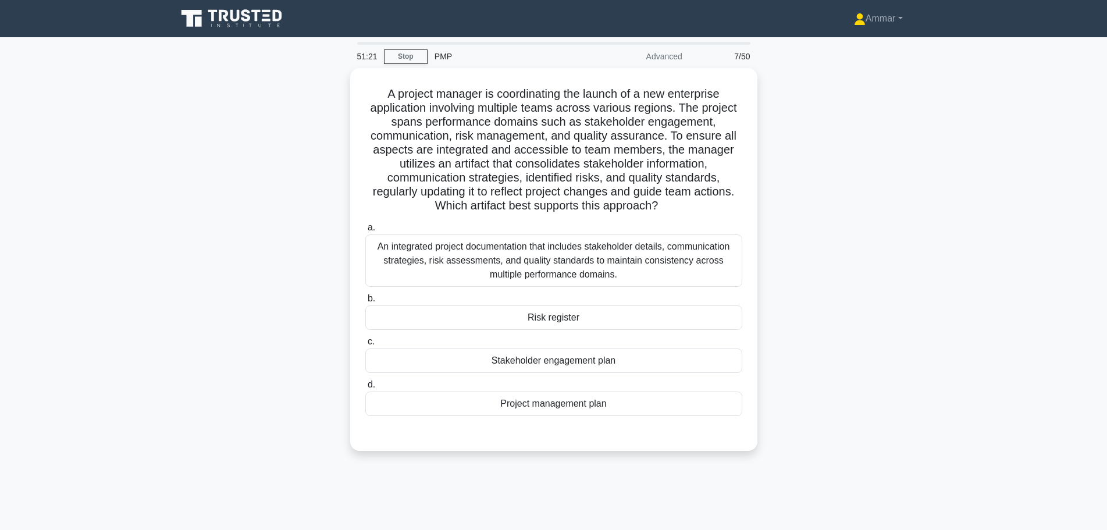
click at [968, 230] on main "51:21 Stop PMP Advanced 7/50 A project manager is coordinating the launch of a …" at bounding box center [553, 332] width 1107 height 591
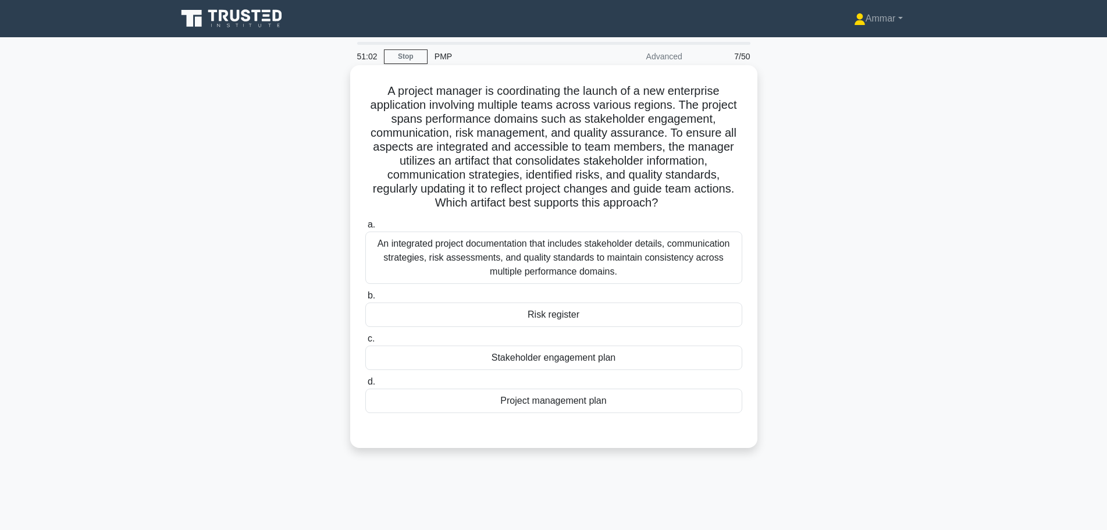
click at [643, 402] on div "Project management plan" at bounding box center [553, 401] width 377 height 24
click at [365, 386] on input "d. Project management plan" at bounding box center [365, 382] width 0 height 8
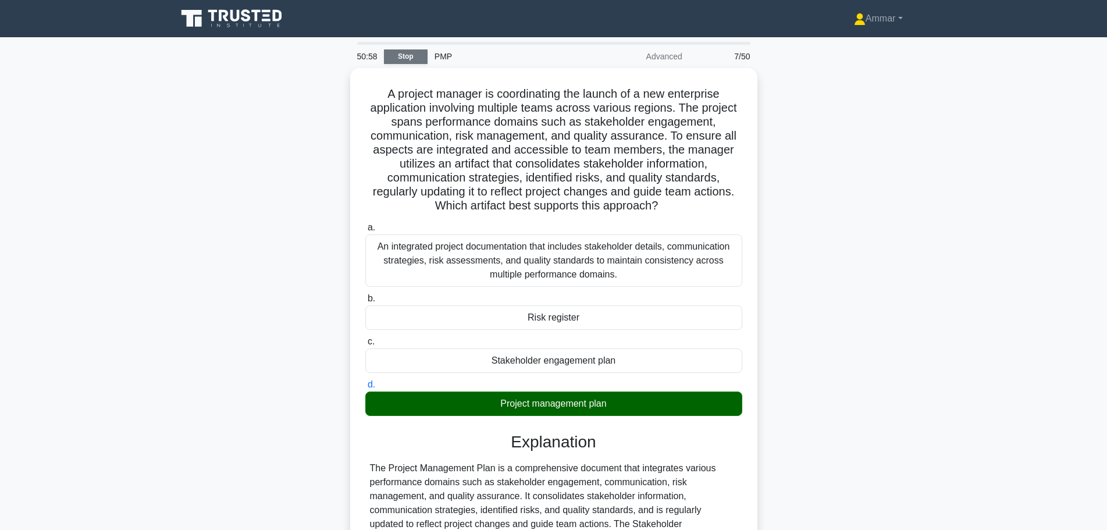
click at [415, 56] on link "Stop" at bounding box center [406, 56] width 44 height 15
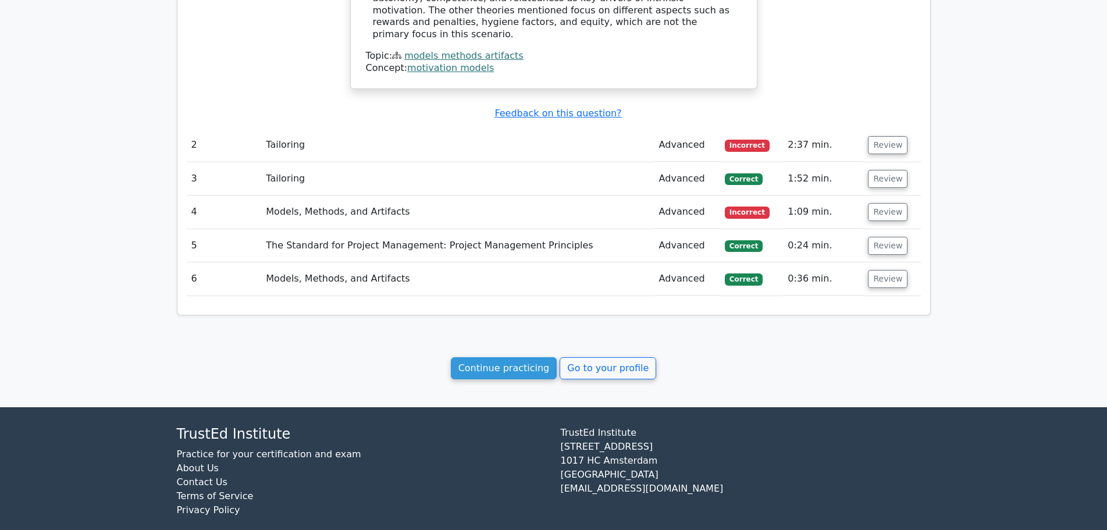
scroll to position [1068, 0]
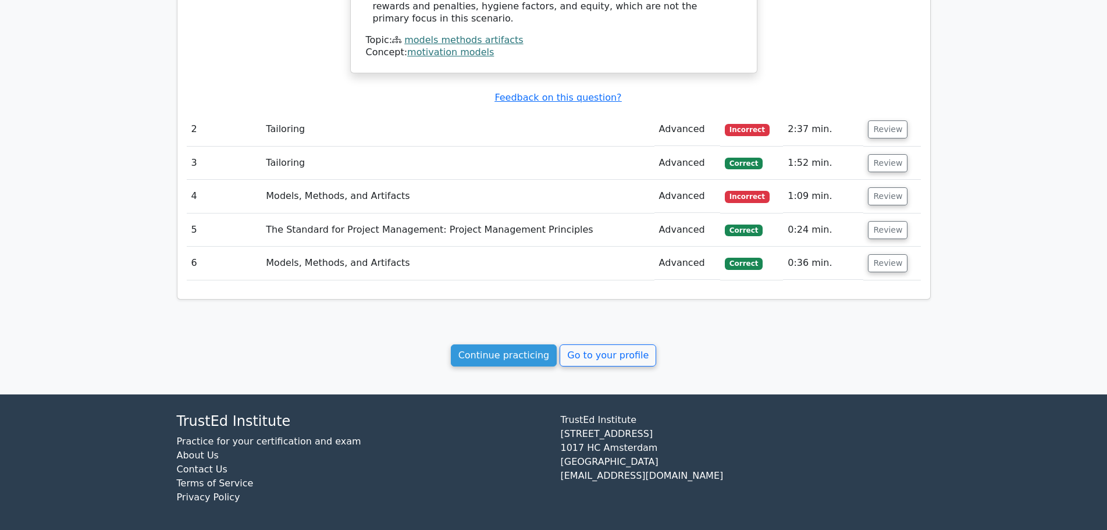
click at [907, 120] on td "Review" at bounding box center [892, 129] width 57 height 33
click at [887, 128] on td "Review" at bounding box center [892, 129] width 57 height 33
click at [885, 126] on button "Review" at bounding box center [888, 129] width 40 height 18
